Goal: Information Seeking & Learning: Stay updated

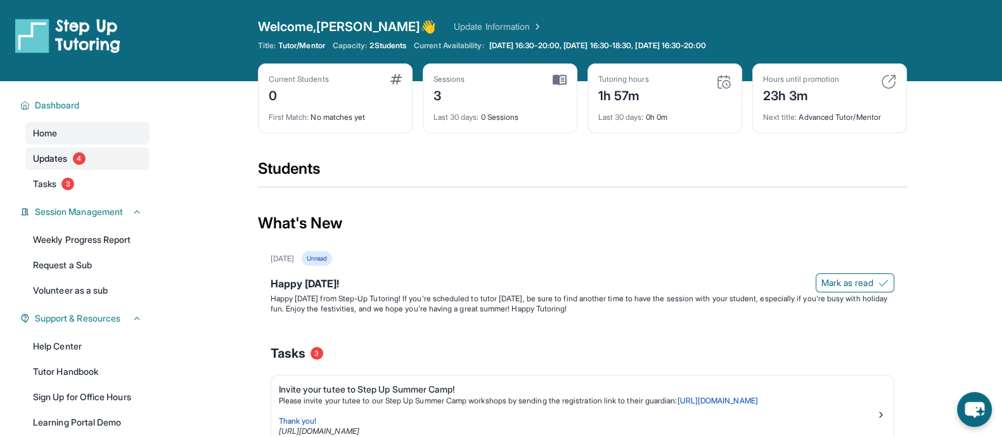
click at [55, 155] on span "Updates" at bounding box center [50, 158] width 35 height 13
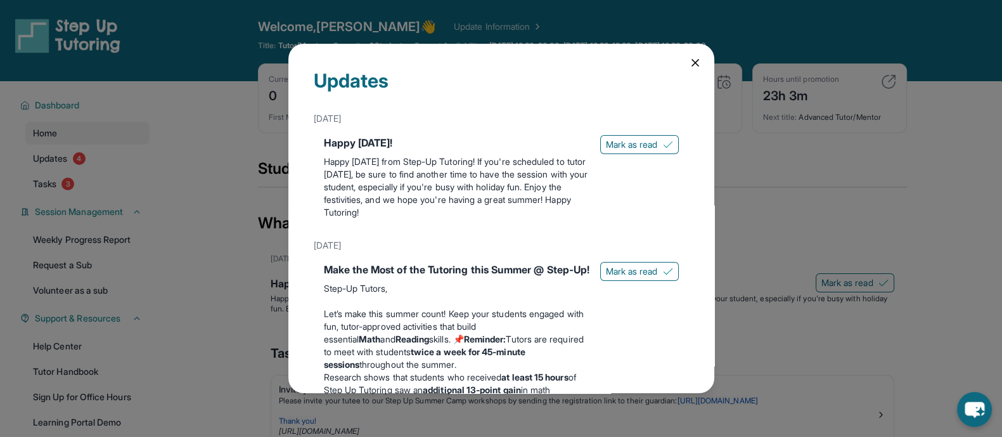
click at [689, 60] on icon at bounding box center [695, 62] width 13 height 13
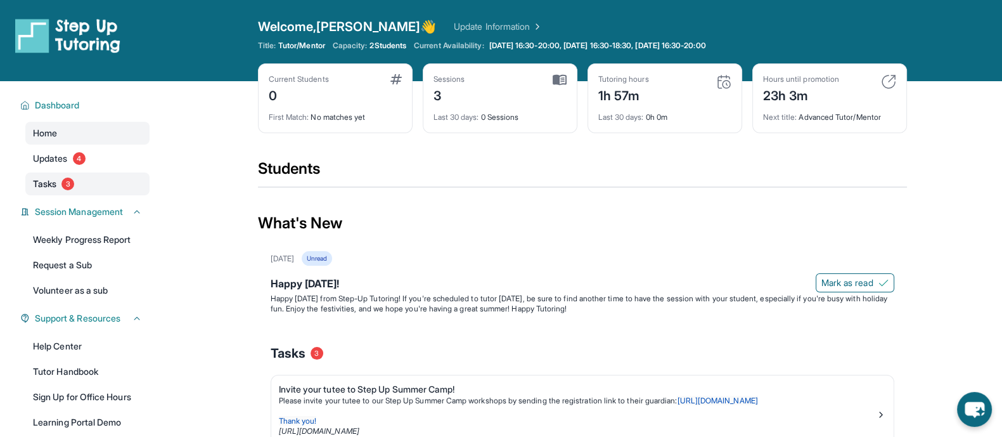
click at [49, 183] on span "Tasks" at bounding box center [44, 184] width 23 height 13
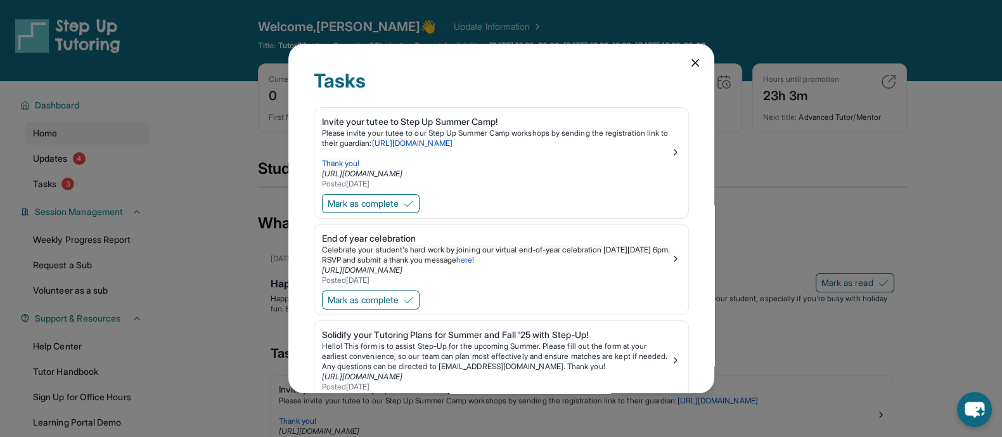
click at [689, 58] on icon at bounding box center [695, 62] width 13 height 13
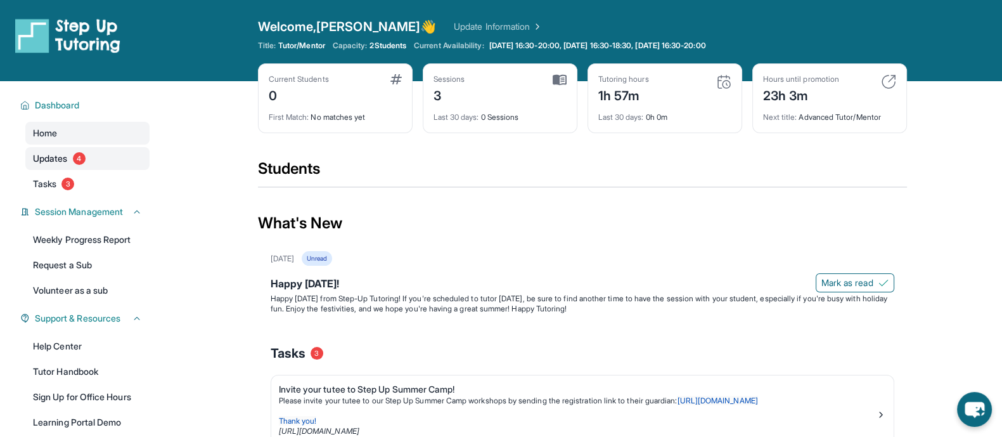
click at [57, 153] on span "Updates" at bounding box center [50, 158] width 35 height 13
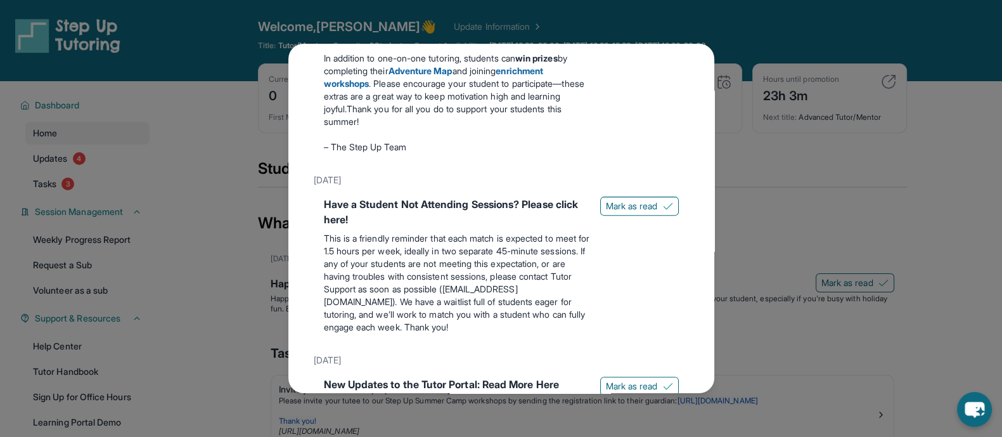
scroll to position [396, 0]
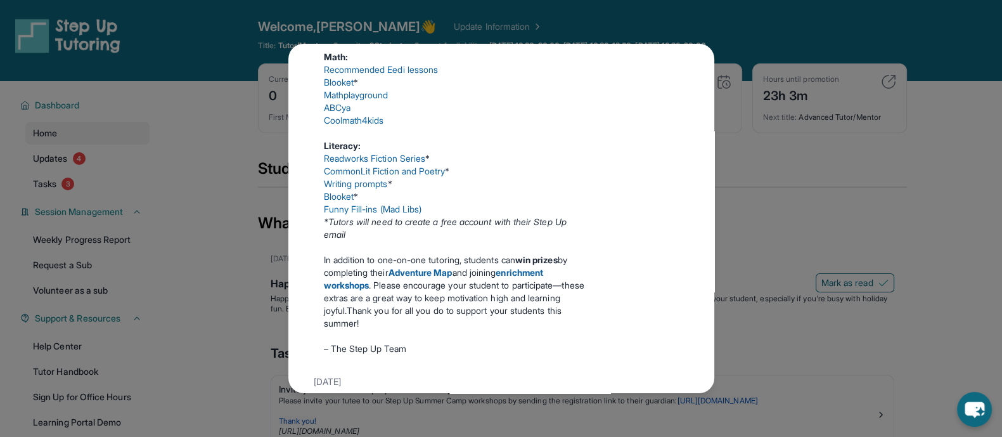
click at [751, 171] on div "Updates [DATE] Happy [DATE]! Happy [DATE] from Step-Up Tutoring! If you're sche…" at bounding box center [501, 218] width 1002 height 437
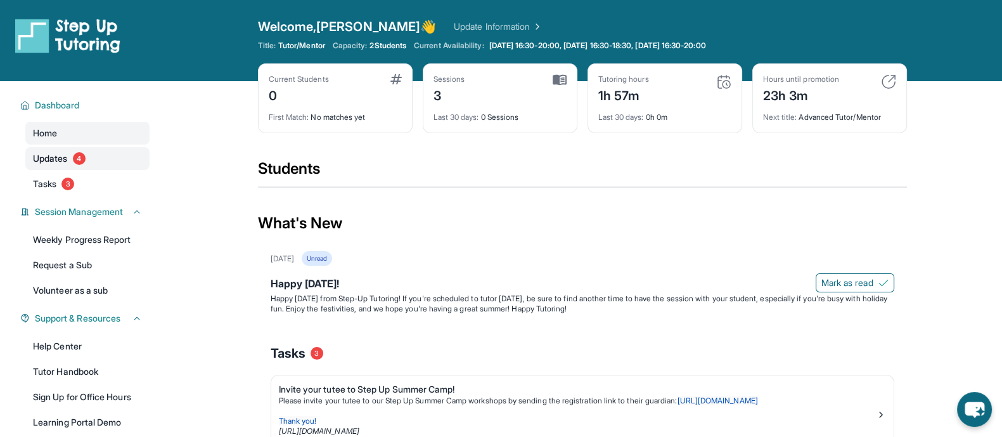
click at [51, 157] on span "Updates" at bounding box center [50, 158] width 35 height 13
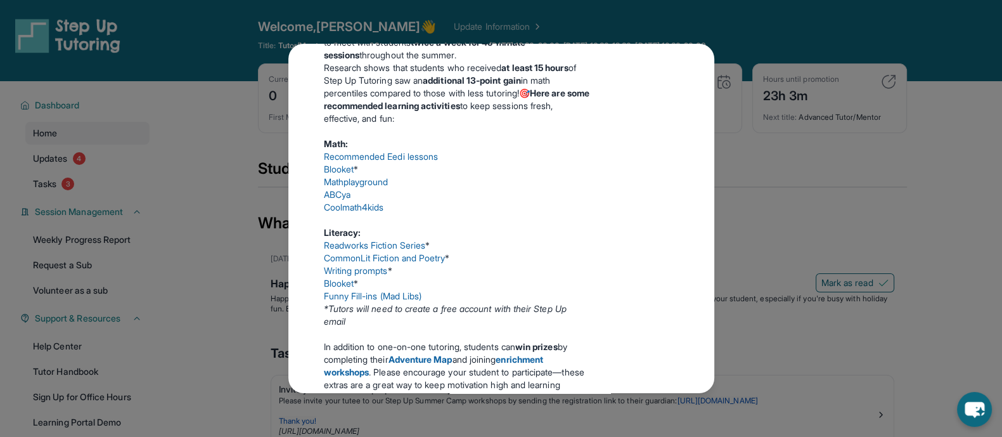
scroll to position [361, 0]
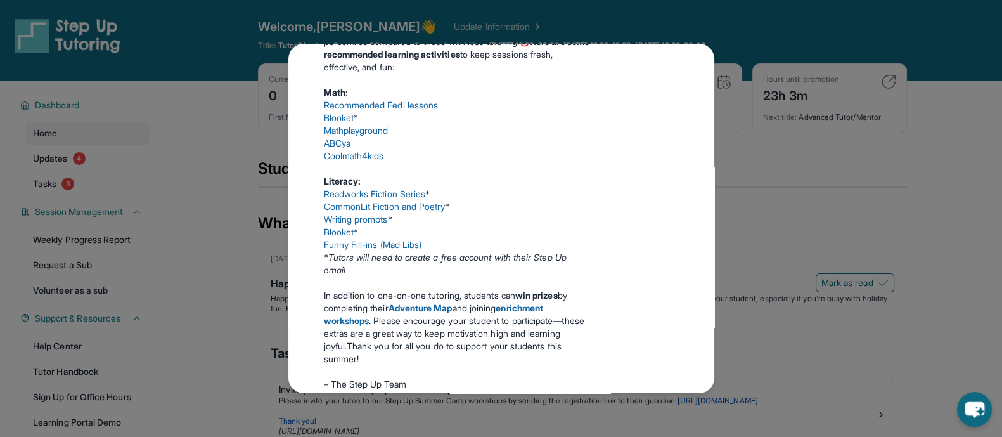
click at [949, 164] on div "Updates [DATE] Happy [DATE]! Happy [DATE] from Step-Up Tutoring! If you're sche…" at bounding box center [501, 218] width 1002 height 437
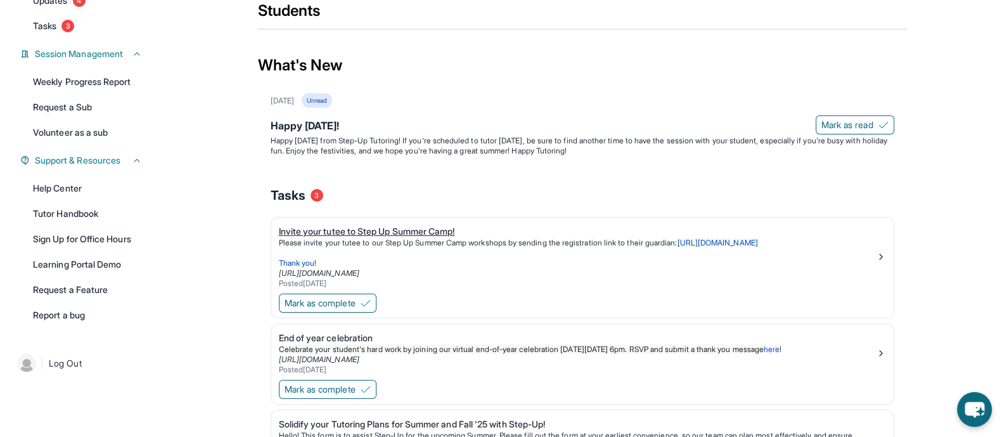
scroll to position [79, 0]
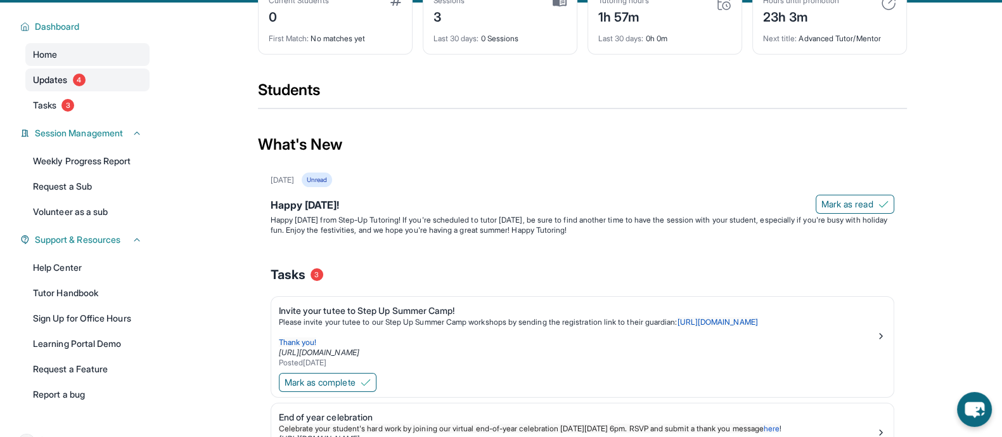
click at [75, 73] on link "Updates 4" at bounding box center [87, 79] width 124 height 23
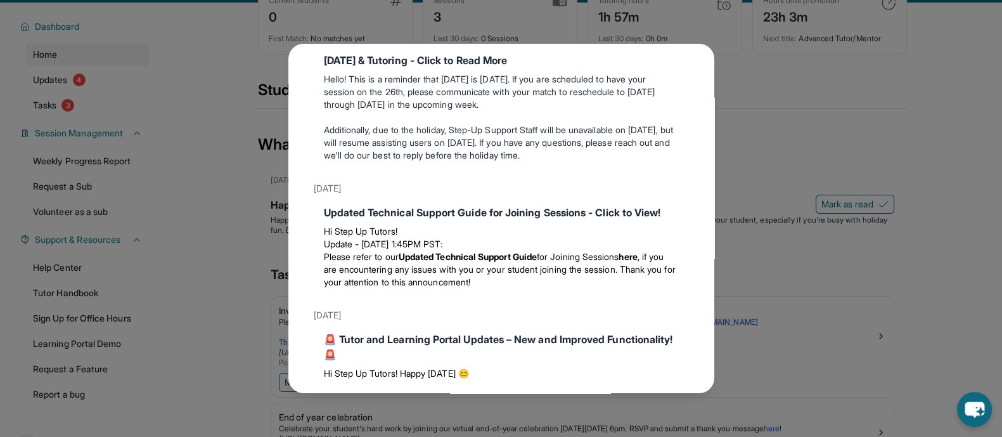
scroll to position [836, 0]
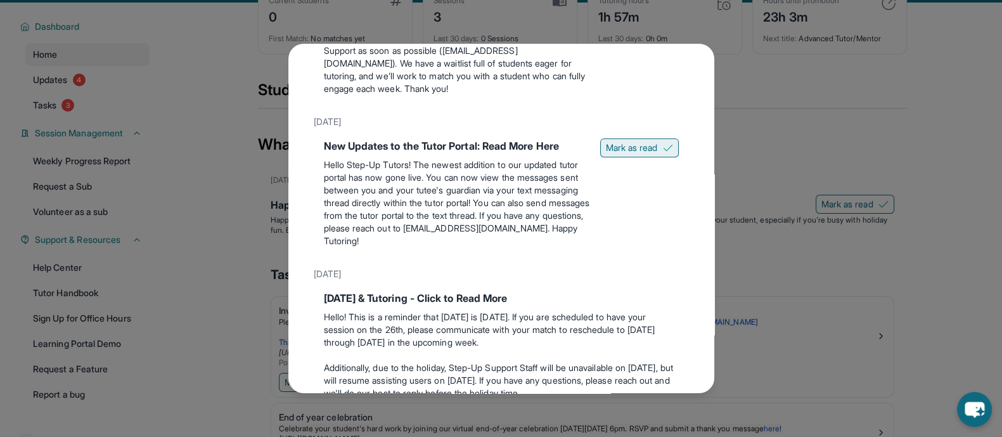
click at [663, 153] on img at bounding box center [668, 148] width 10 height 10
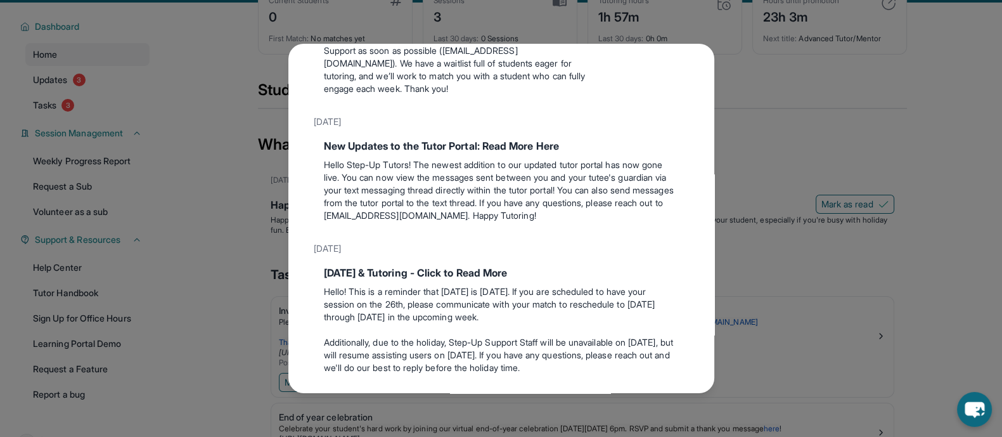
click at [950, 79] on div "Updates [DATE] Happy [DATE]! Happy [DATE] from Step-Up Tutoring! If you're sche…" at bounding box center [501, 218] width 1002 height 437
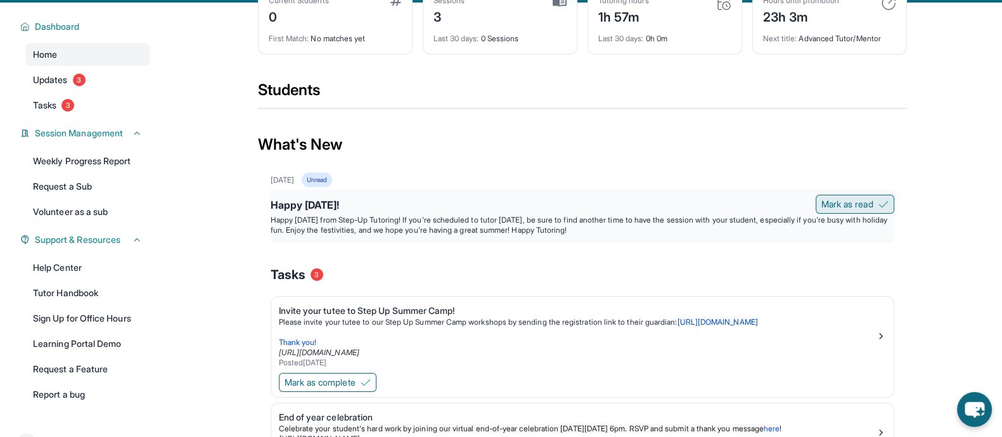
click at [829, 199] on span "Mark as read" at bounding box center [848, 204] width 52 height 13
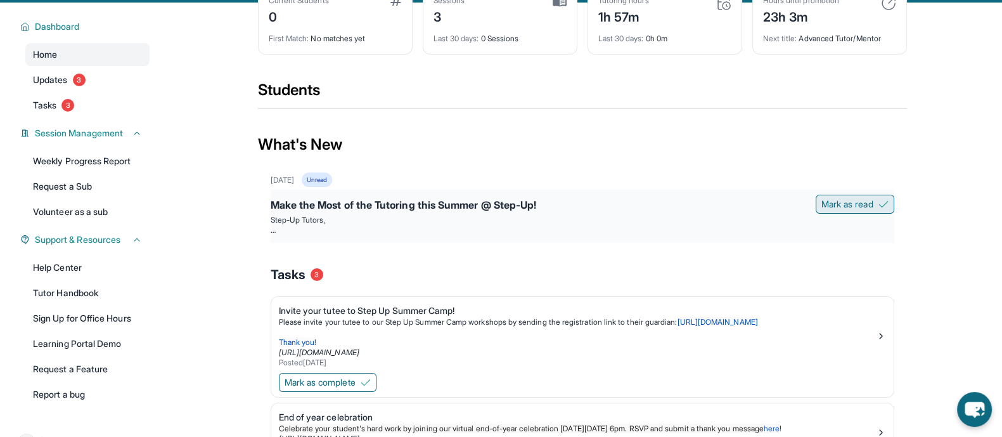
click at [831, 202] on span "Mark as read" at bounding box center [848, 204] width 52 height 13
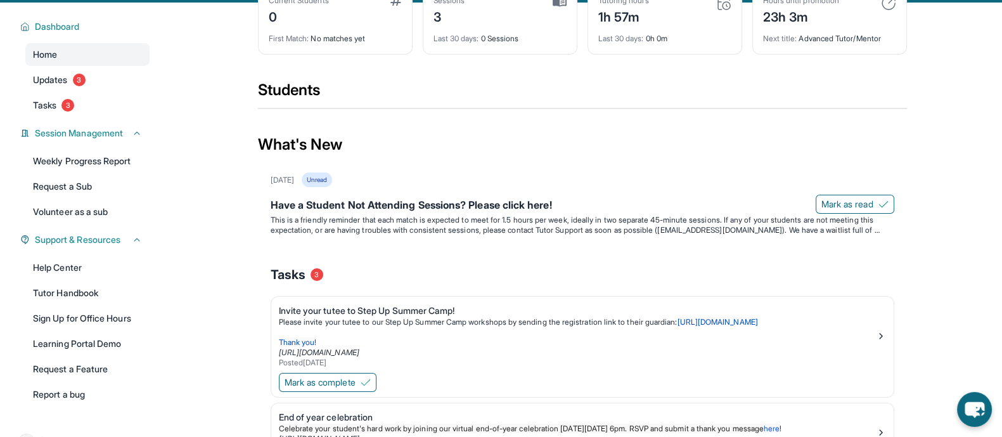
click at [831, 202] on span "Mark as read" at bounding box center [848, 204] width 52 height 13
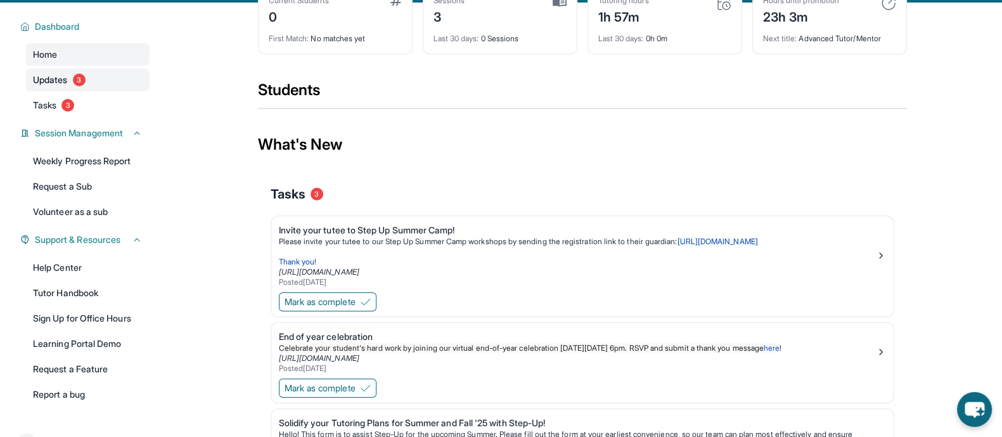
click at [70, 81] on link "Updates 3" at bounding box center [87, 79] width 124 height 23
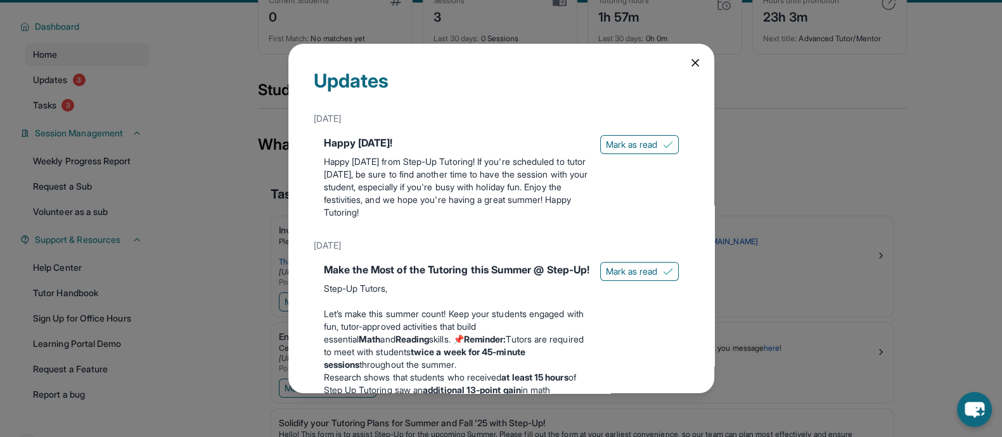
click at [692, 65] on icon at bounding box center [695, 63] width 6 height 6
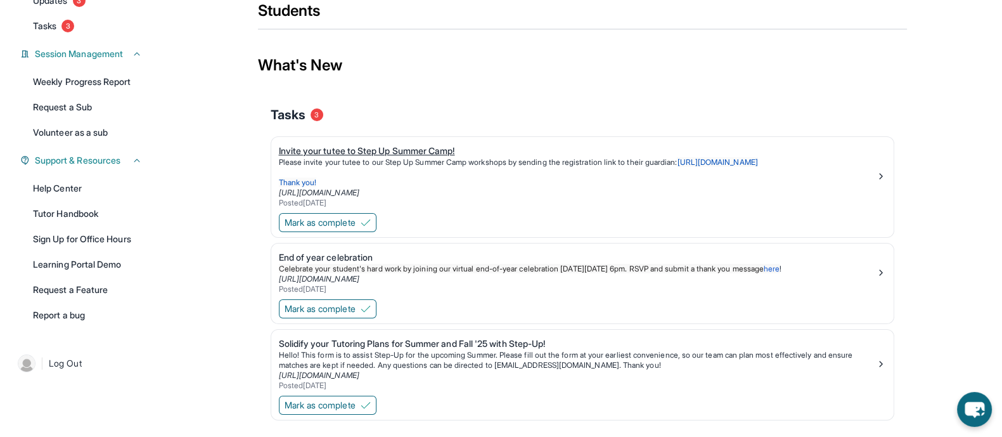
scroll to position [200, 0]
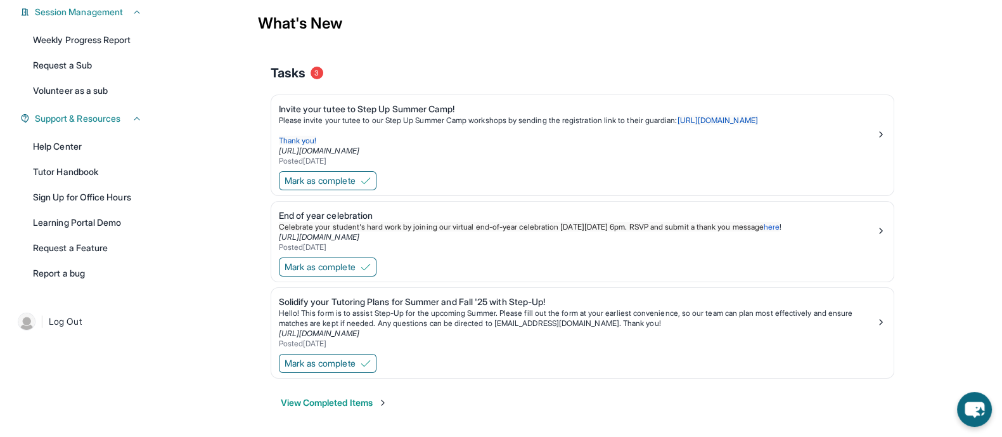
click at [328, 401] on button "View Completed Items" at bounding box center [334, 402] width 107 height 13
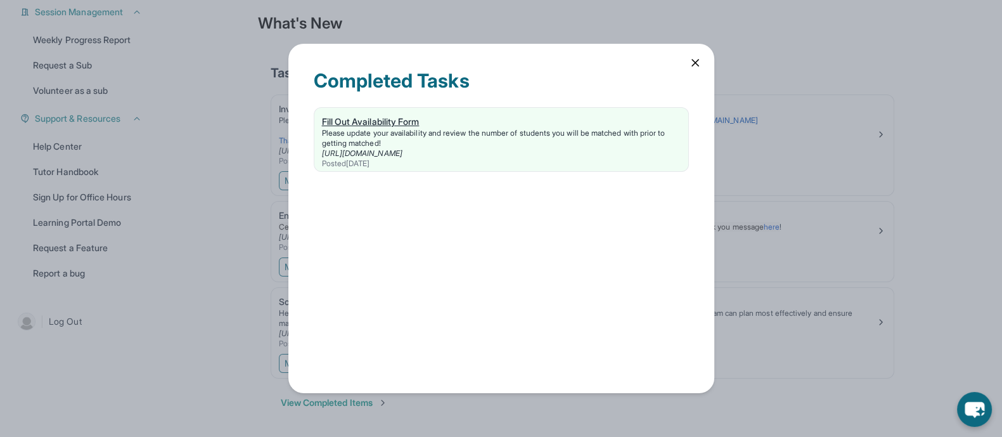
click at [574, 119] on div "Fill Out Availability Form" at bounding box center [501, 121] width 359 height 13
click at [699, 61] on icon at bounding box center [695, 62] width 13 height 13
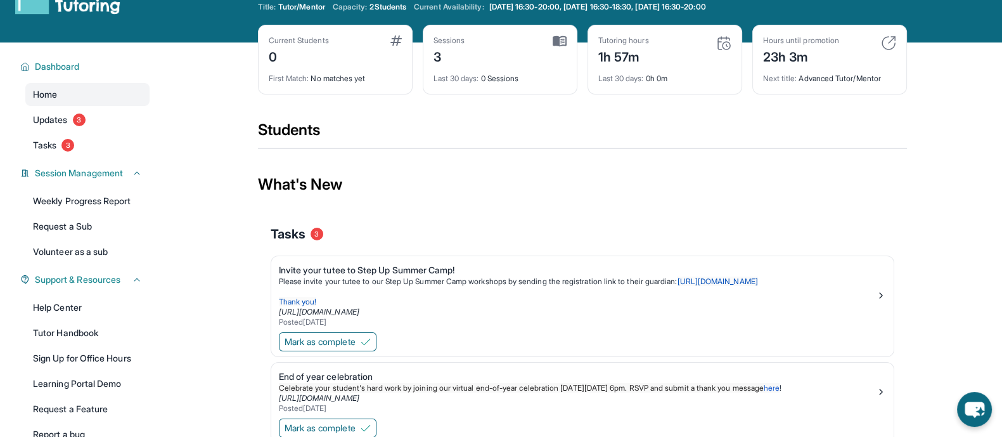
scroll to position [0, 0]
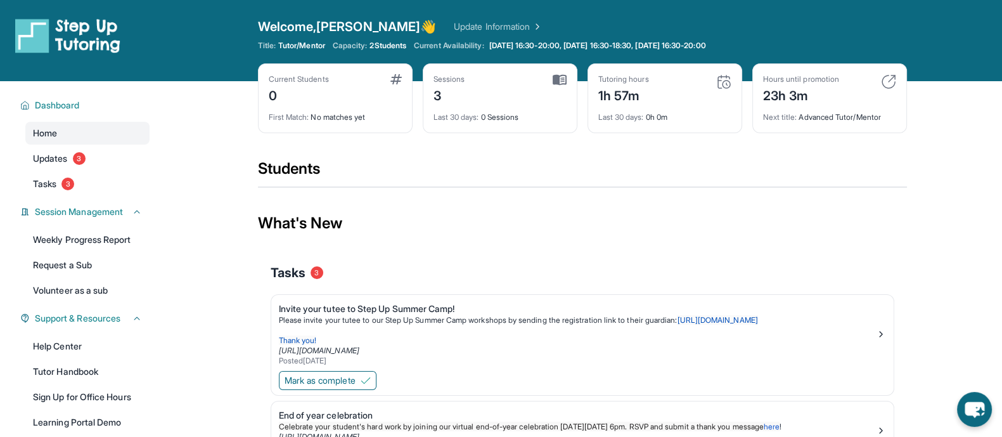
click at [454, 20] on link "Update Information" at bounding box center [498, 26] width 89 height 13
click at [954, 129] on main "Current Students 0 First Match : No matches yet Sessions 3 Last 30 days : 0 Ses…" at bounding box center [582, 360] width 840 height 558
